Goal: Check status: Check status

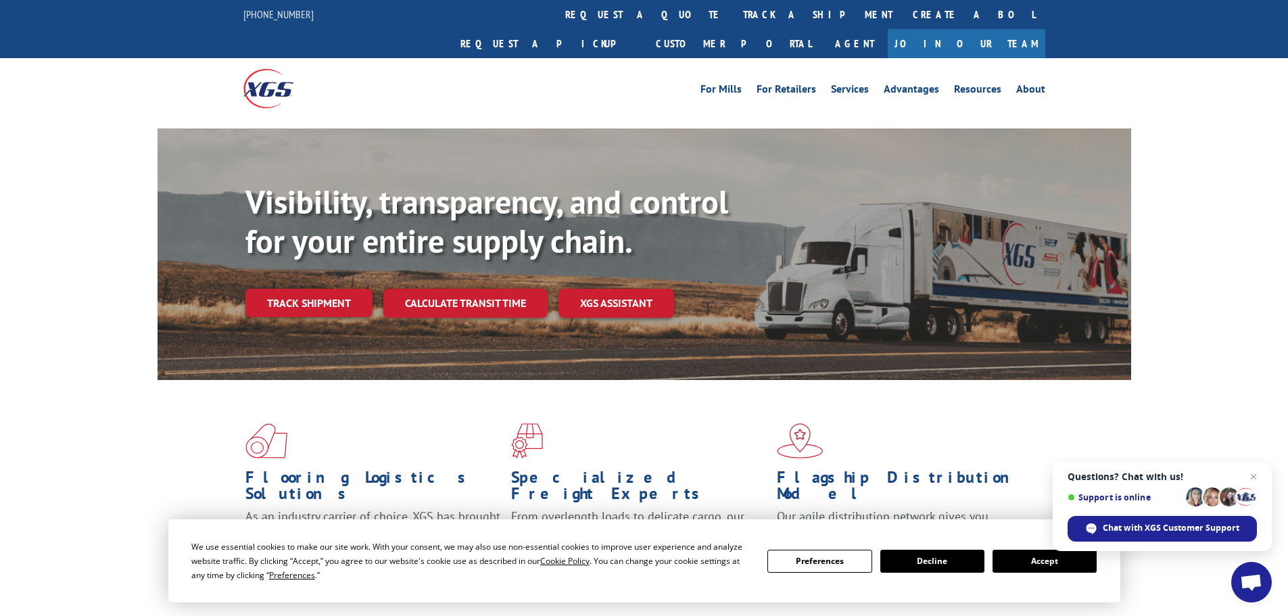
click at [1033, 551] on button "Accept" at bounding box center [1045, 561] width 104 height 23
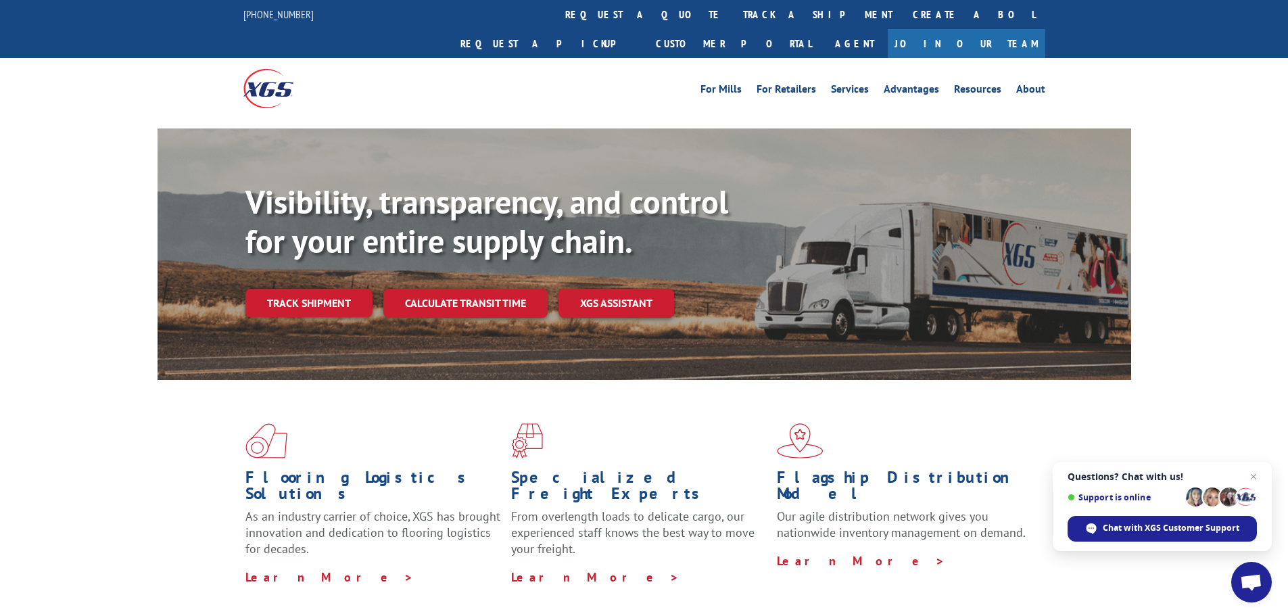
click at [254, 289] on link "Track shipment" at bounding box center [308, 303] width 127 height 28
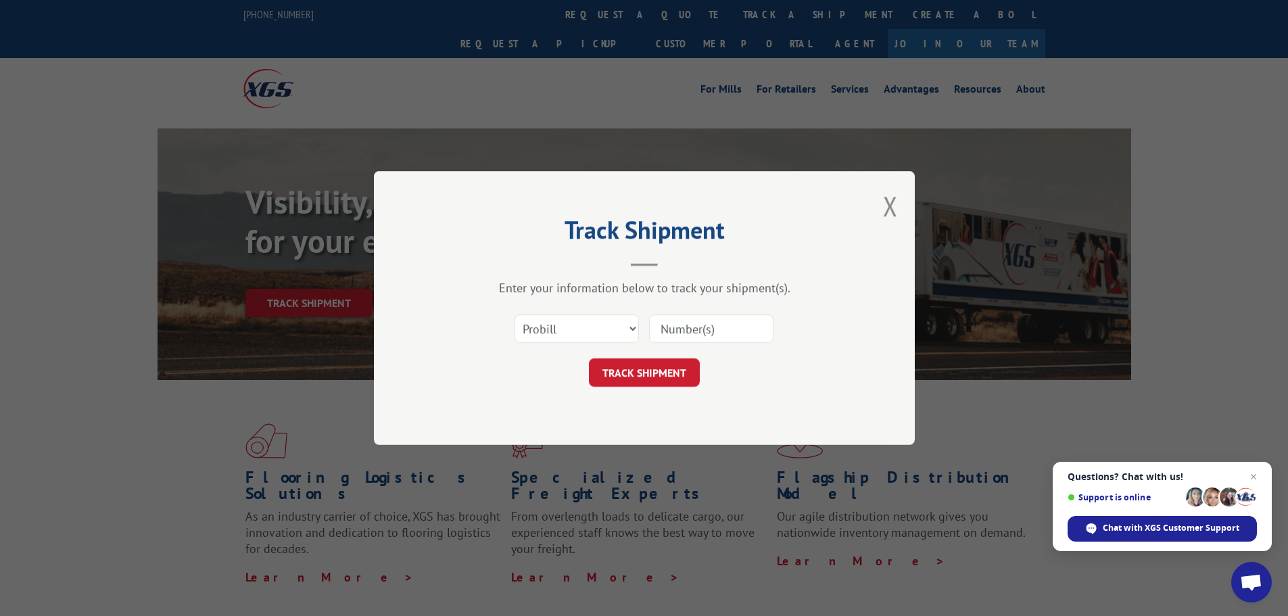
click at [701, 341] on input at bounding box center [711, 328] width 124 height 28
type input "160713463"
click at [682, 370] on button "TRACK SHIPMENT" at bounding box center [644, 372] width 111 height 28
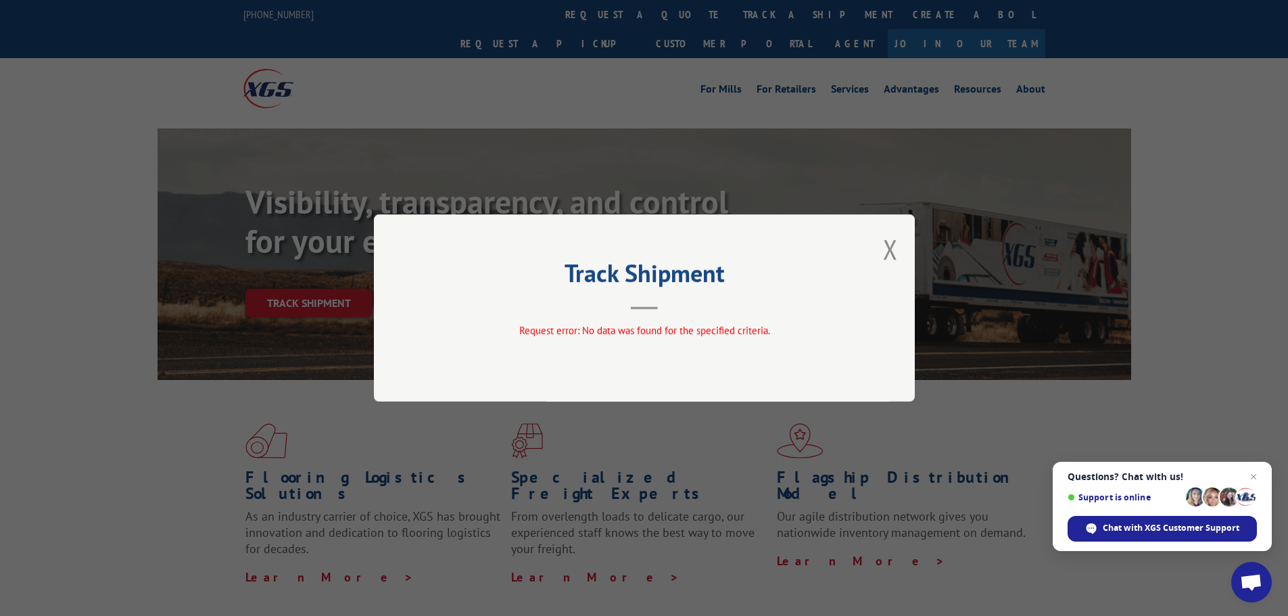
click at [900, 254] on div "Track Shipment Request error: No data was found for the specified criteria." at bounding box center [644, 307] width 541 height 187
click at [896, 253] on button "Close modal" at bounding box center [890, 249] width 15 height 36
